Goal: Task Accomplishment & Management: Use online tool/utility

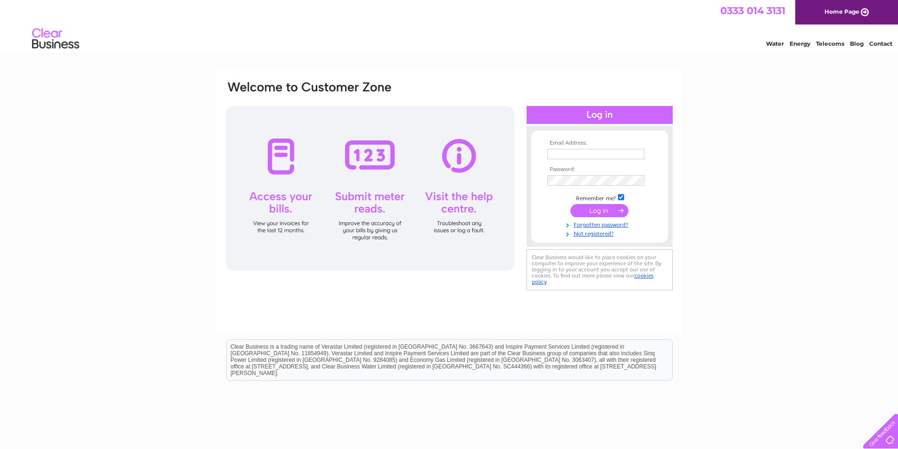
type input "[EMAIL_ADDRESS][DOMAIN_NAME]"
click at [590, 211] on input "submit" at bounding box center [599, 210] width 58 height 13
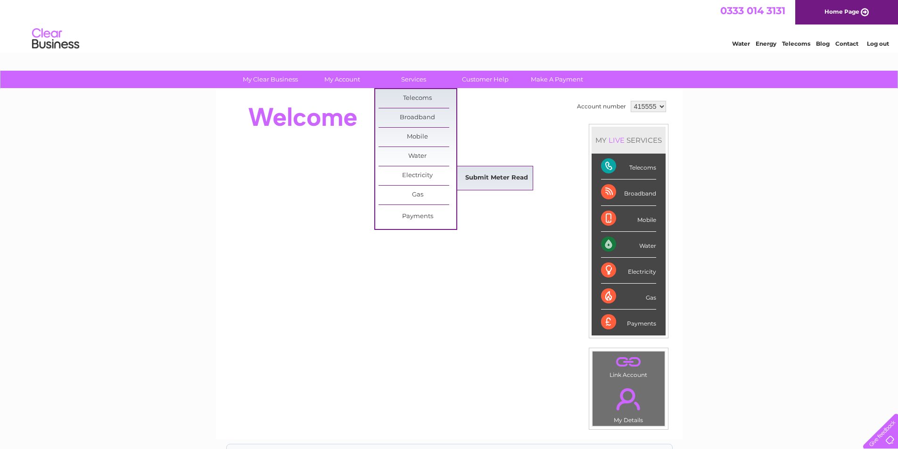
click at [473, 178] on link "Submit Meter Read" at bounding box center [497, 178] width 78 height 19
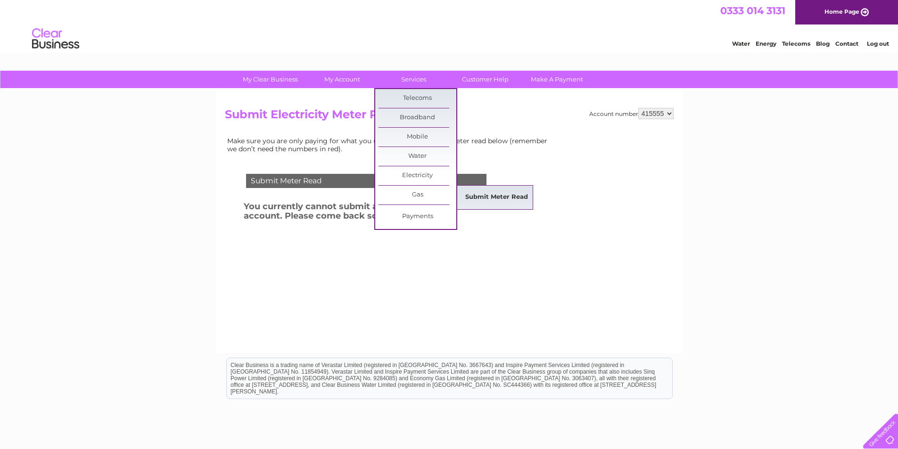
click at [486, 196] on link "Submit Meter Read" at bounding box center [497, 197] width 78 height 19
